Goal: Task Accomplishment & Management: Use online tool/utility

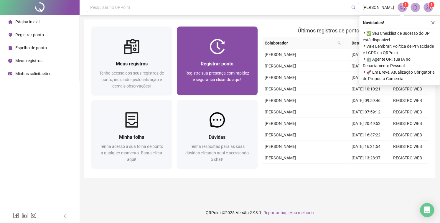
click at [198, 72] on span "Registre sua presença com rapidez e segurança clicando aqui!" at bounding box center [217, 76] width 64 height 11
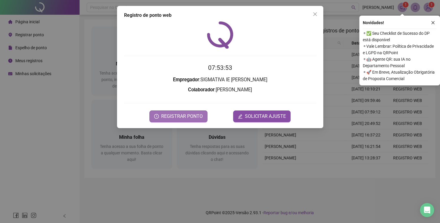
click at [192, 113] on span "REGISTRAR PONTO" at bounding box center [182, 116] width 42 height 7
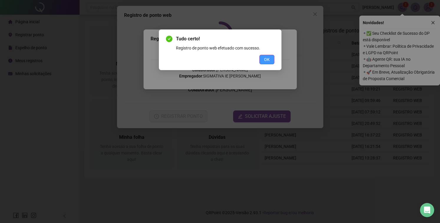
click at [269, 60] on span "OK" at bounding box center [267, 59] width 6 height 6
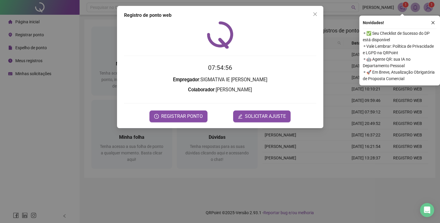
click at [269, 61] on div "07:54:56 Empregador : SIGMATIVA IE [PERSON_NAME] : [PERSON_NAME] DOS SANTOS REG…" at bounding box center [220, 71] width 192 height 101
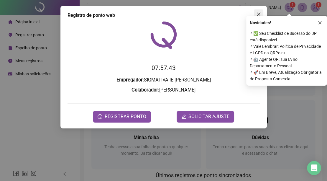
click at [259, 14] on icon "close" at bounding box center [258, 14] width 4 height 4
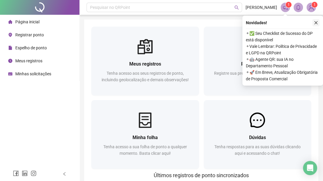
click at [315, 23] on icon "close" at bounding box center [316, 23] width 4 height 4
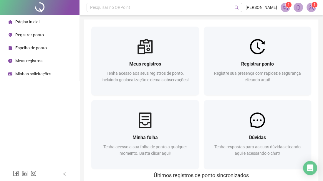
click at [23, 22] on span "Página inicial" at bounding box center [27, 21] width 24 height 5
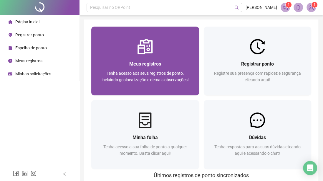
click at [141, 56] on div "Meus registros Tenha acesso aos seus registros de ponto, incluindo geolocalizaç…" at bounding box center [145, 74] width 108 height 41
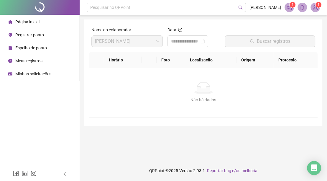
drag, startPoint x: 121, startPoint y: 120, endPoint x: 75, endPoint y: 48, distance: 85.3
click at [118, 120] on div "Nome do colaborador [PERSON_NAME] DOS SANTOS Data Buscar registros Horário Foto…" at bounding box center [203, 72] width 238 height 106
